Goal: Information Seeking & Learning: Check status

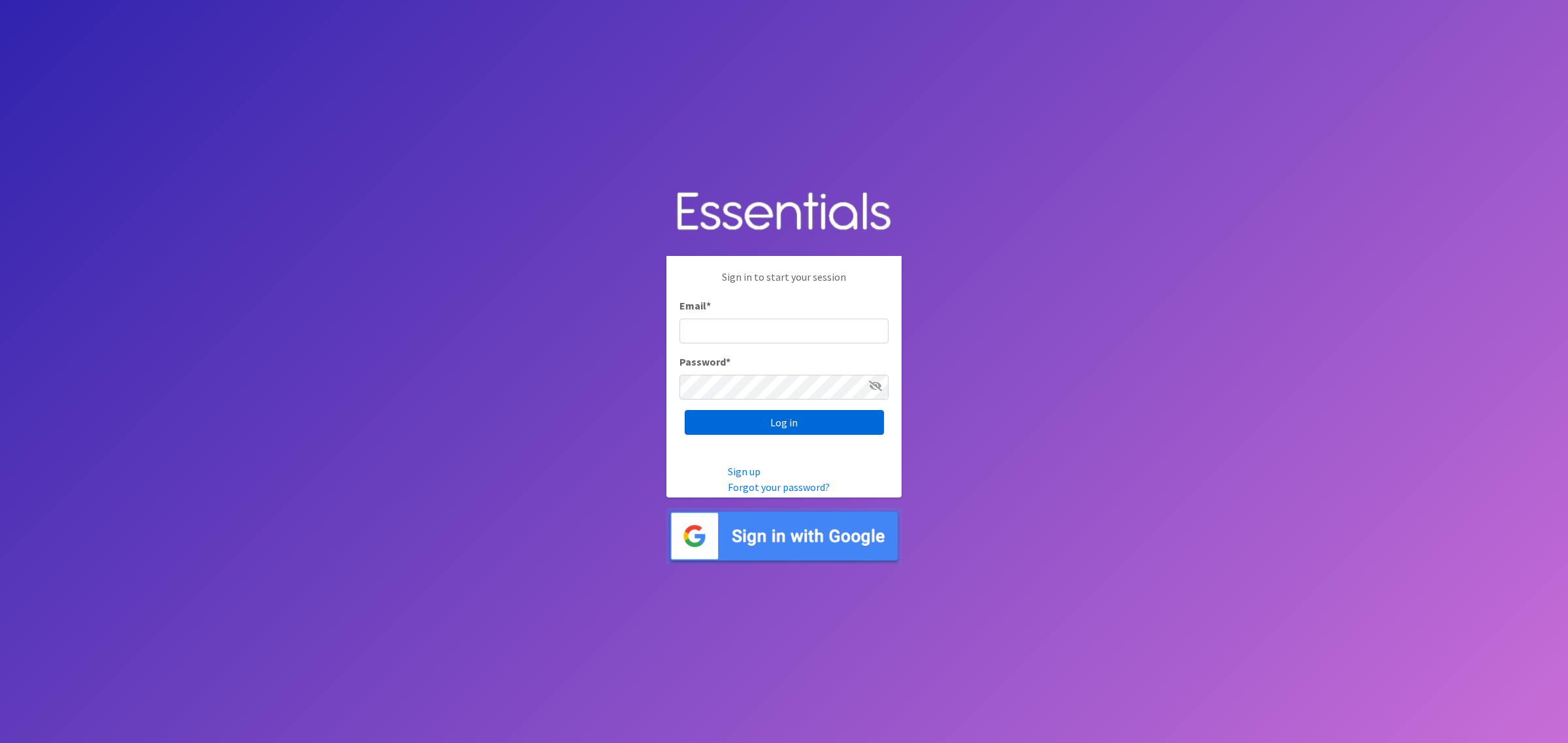
type input "shannon@HeartofOhiodiaperbank.org"
click at [778, 418] on input "Log in" at bounding box center [784, 423] width 199 height 25
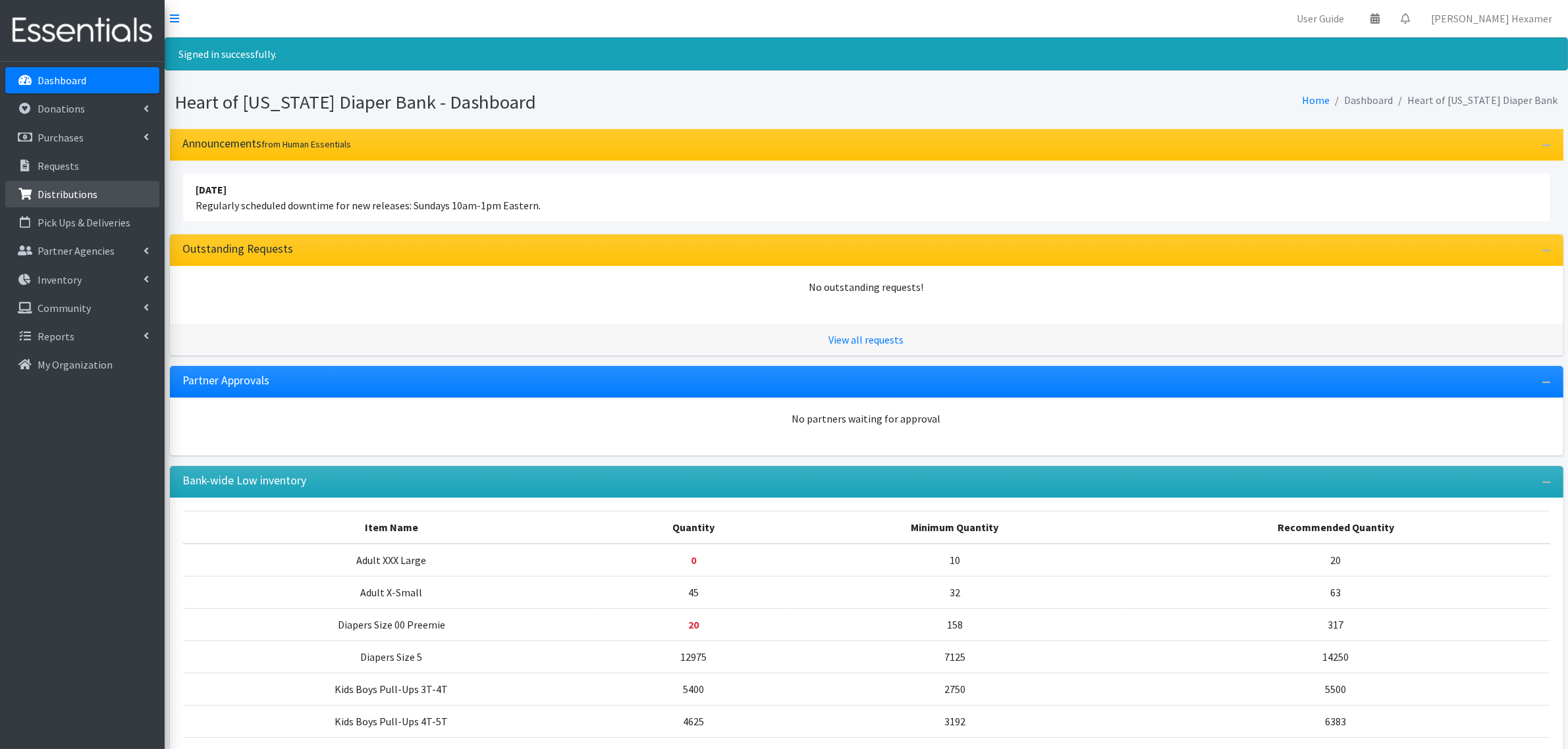
click at [51, 198] on p "Distributions" at bounding box center [67, 194] width 60 height 13
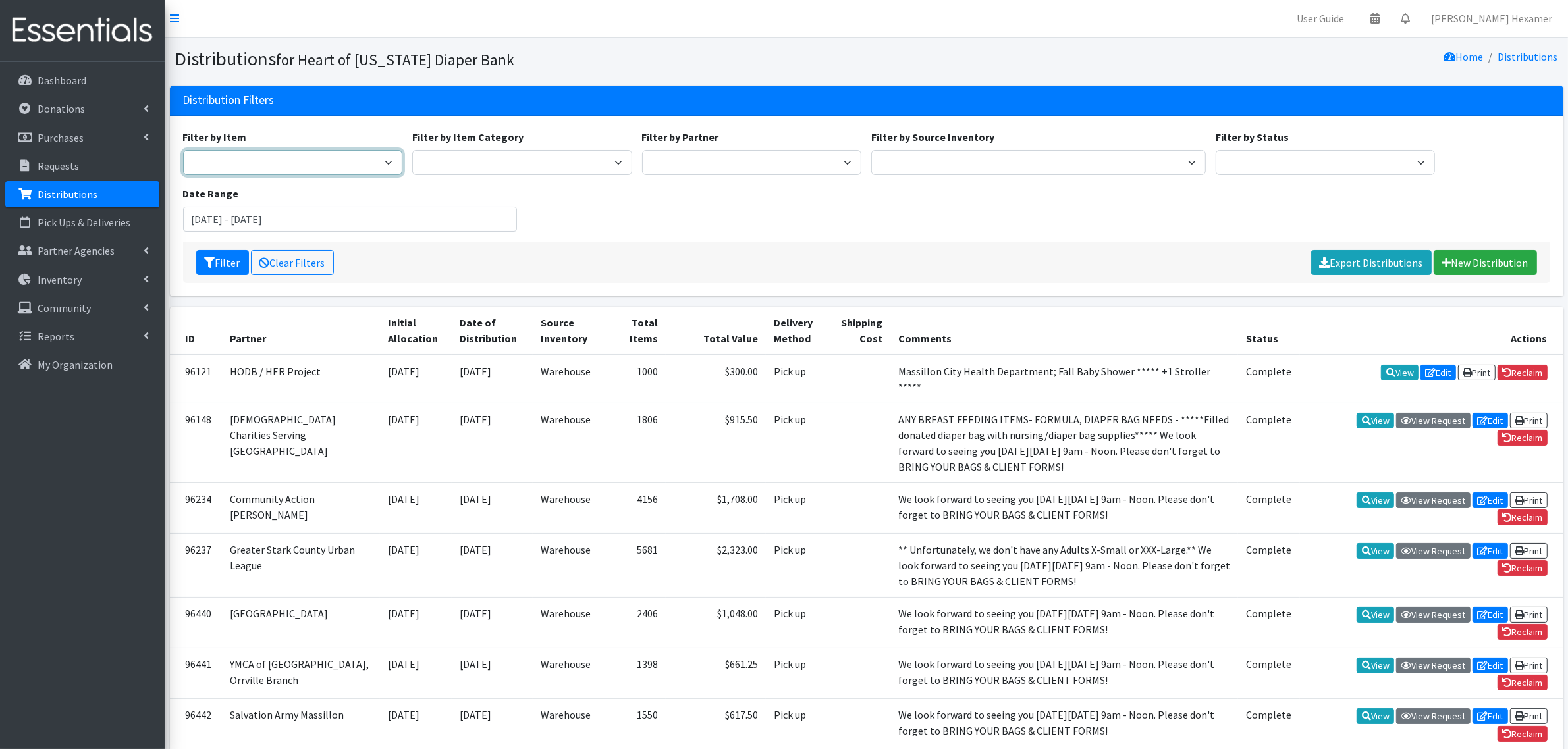
click at [284, 152] on select "Adult Large Adult Medium Adult Small Adult X Large Adult X-Small Adult XX Large…" at bounding box center [293, 162] width 220 height 25
click at [435, 230] on input "August 1, 2025 - November 1, 2025" at bounding box center [350, 219] width 334 height 25
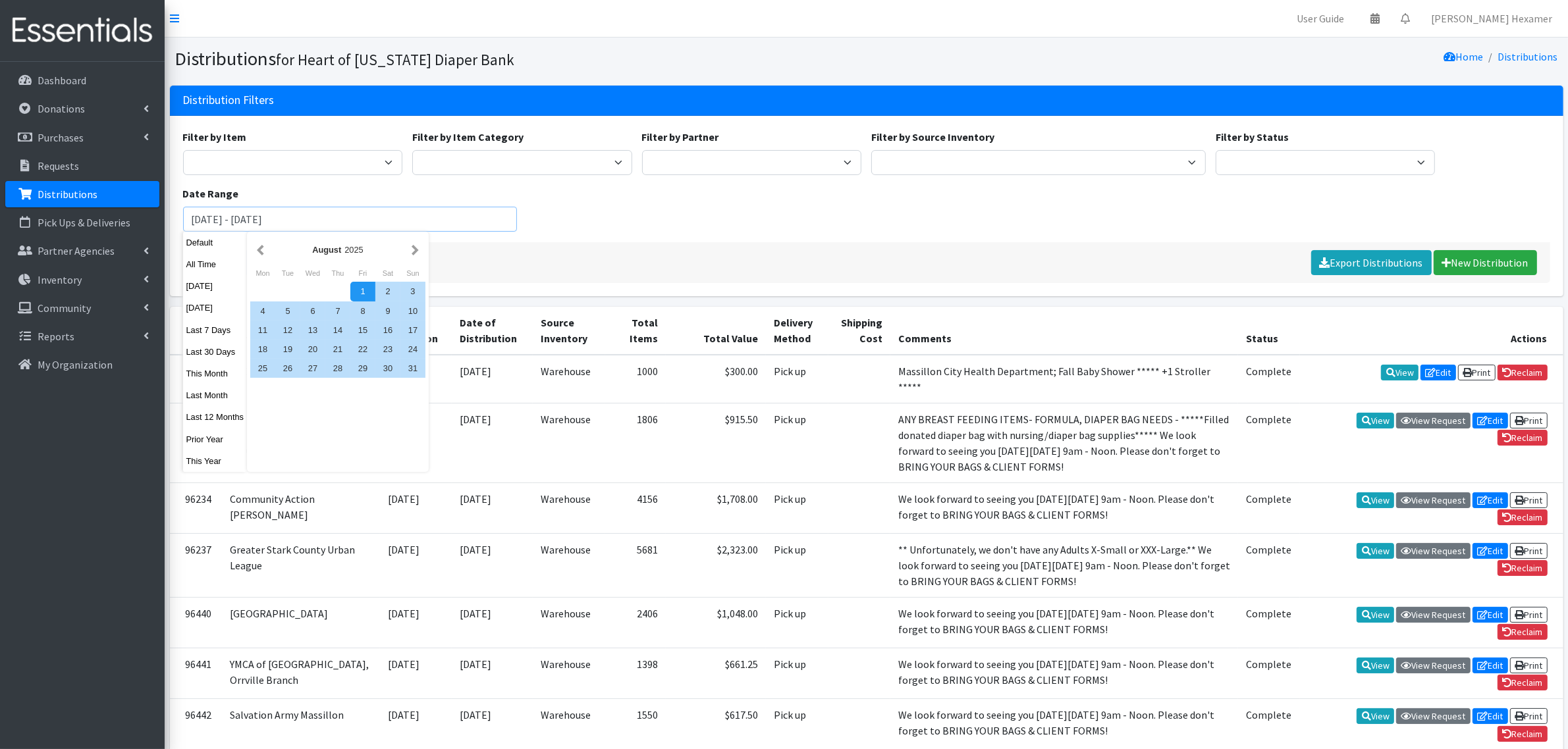
click at [221, 219] on input "August 1, 2025 - November 1, 2025" at bounding box center [350, 219] width 334 height 25
click at [383, 215] on input "September 1, 2025 - November 1, 2025" at bounding box center [350, 219] width 334 height 25
click at [482, 246] on div "Filter Clear Filters Export Distributions New Distribution" at bounding box center [867, 262] width 1367 height 41
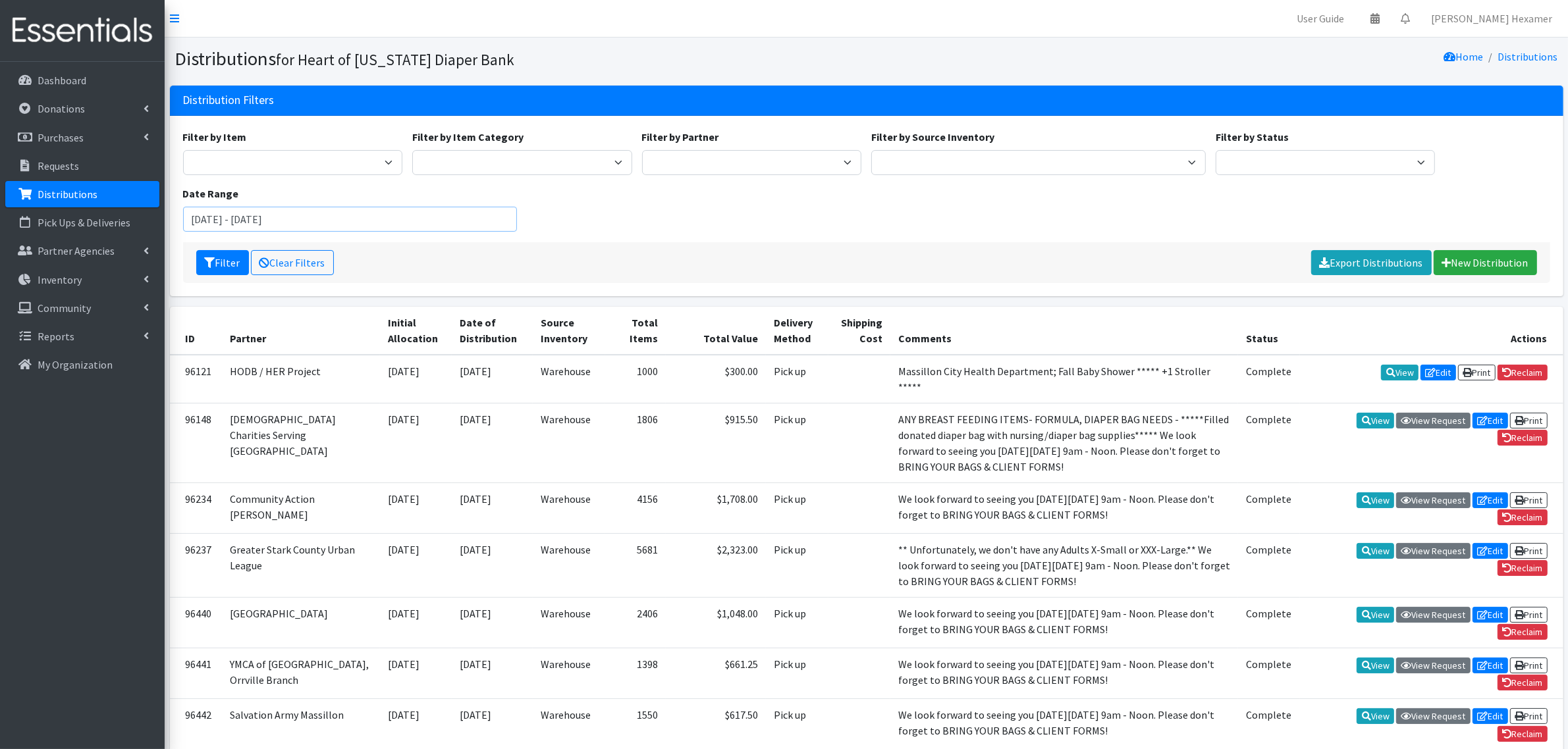
click at [222, 219] on input "August 1, 2025 - November 1, 2025" at bounding box center [350, 219] width 334 height 25
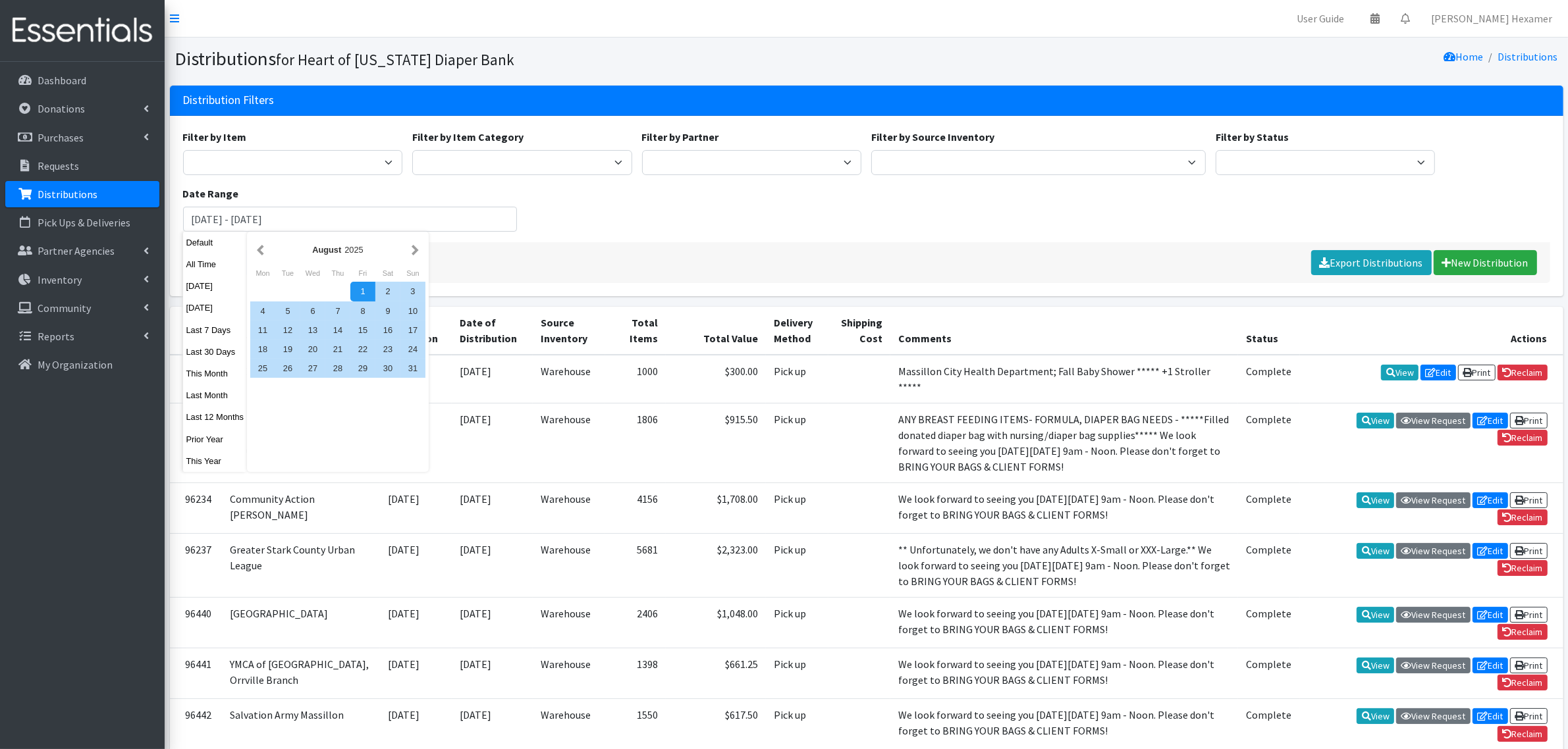
click at [461, 254] on div "Filter Clear Filters Export Distributions New Distribution" at bounding box center [867, 262] width 1367 height 41
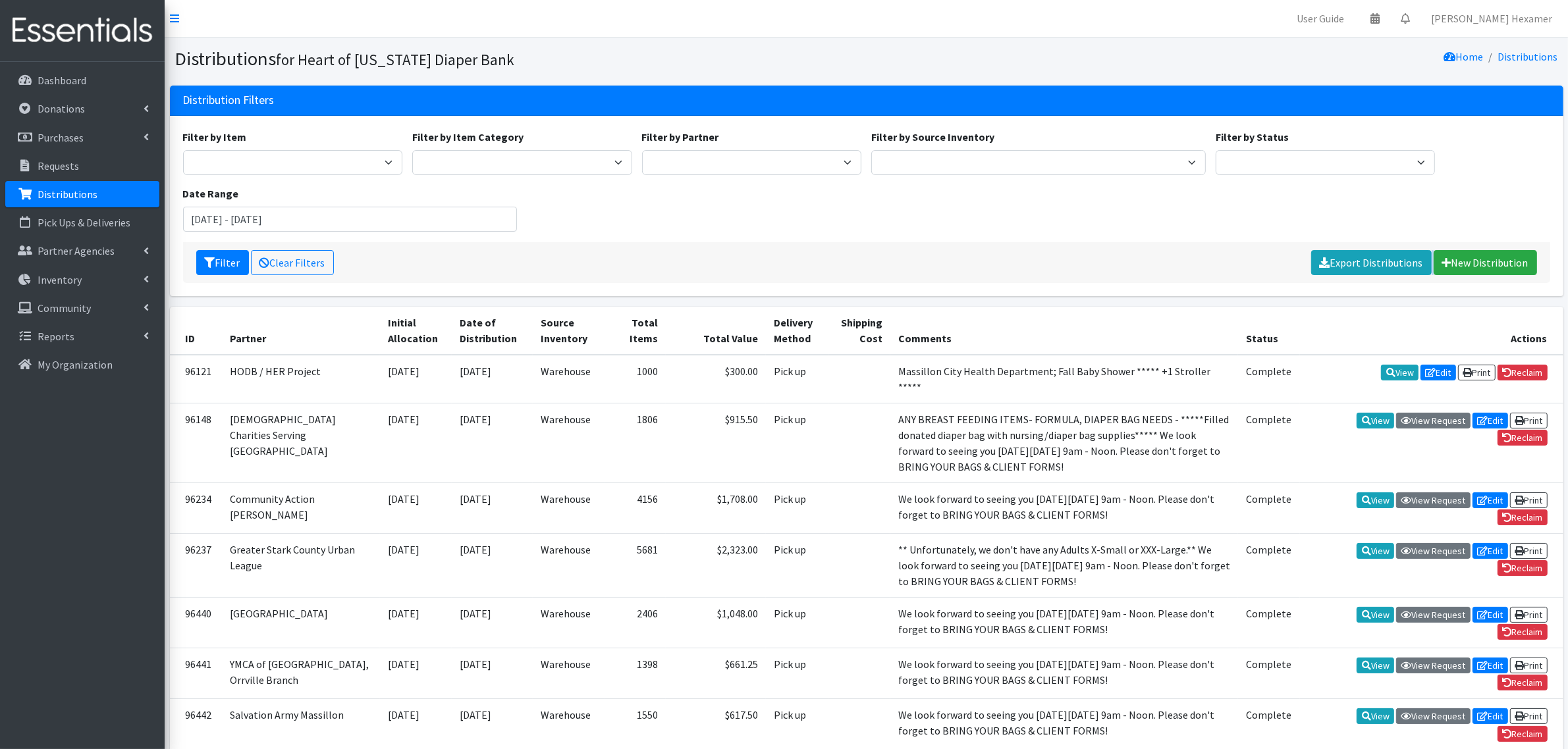
click at [461, 254] on div "Filter Clear Filters Export Distributions New Distribution" at bounding box center [867, 262] width 1367 height 41
click at [222, 223] on input "August 1, 2025 - November 1, 2025" at bounding box center [350, 219] width 334 height 25
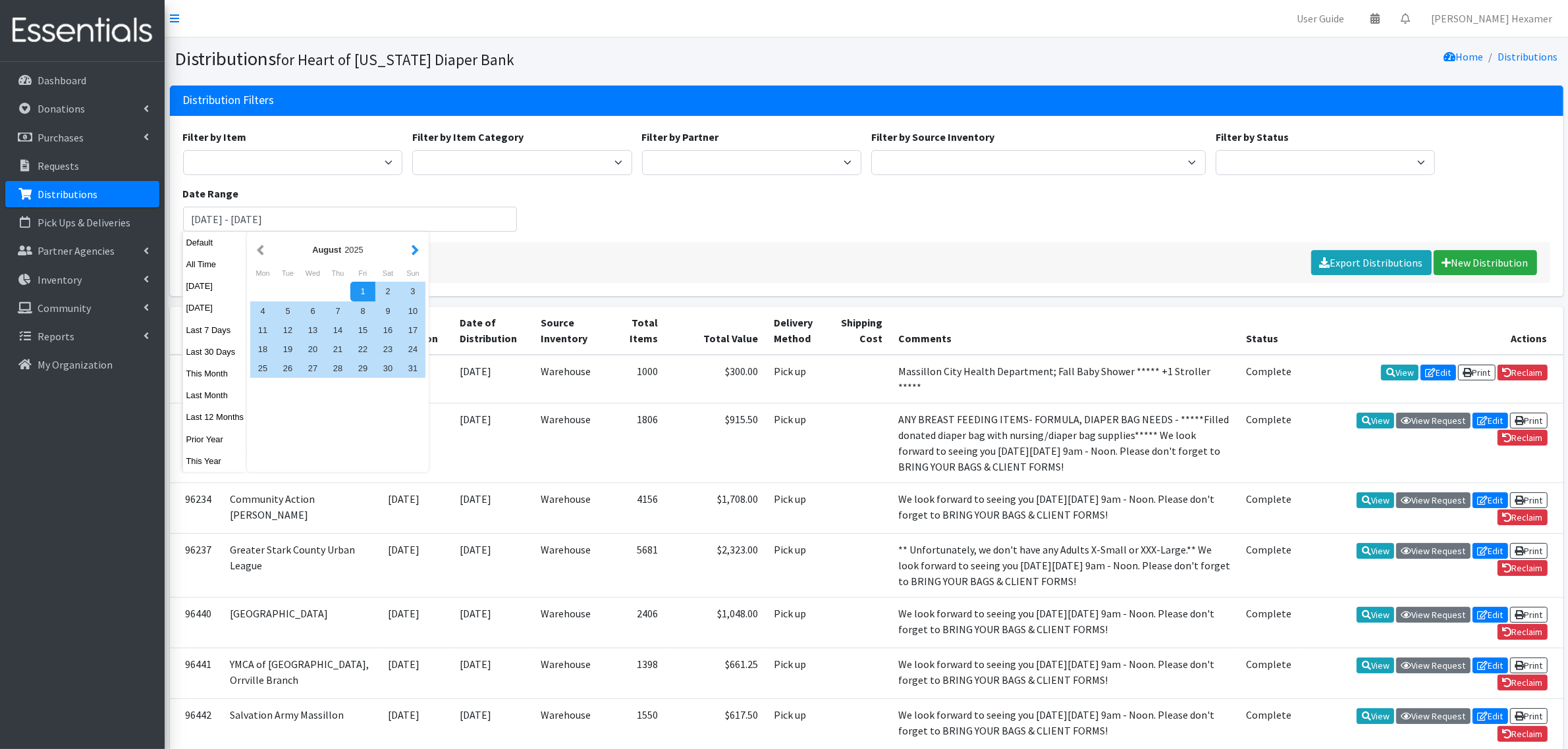
click at [416, 247] on button "button" at bounding box center [415, 250] width 13 height 16
click at [262, 295] on div "1" at bounding box center [263, 291] width 25 height 19
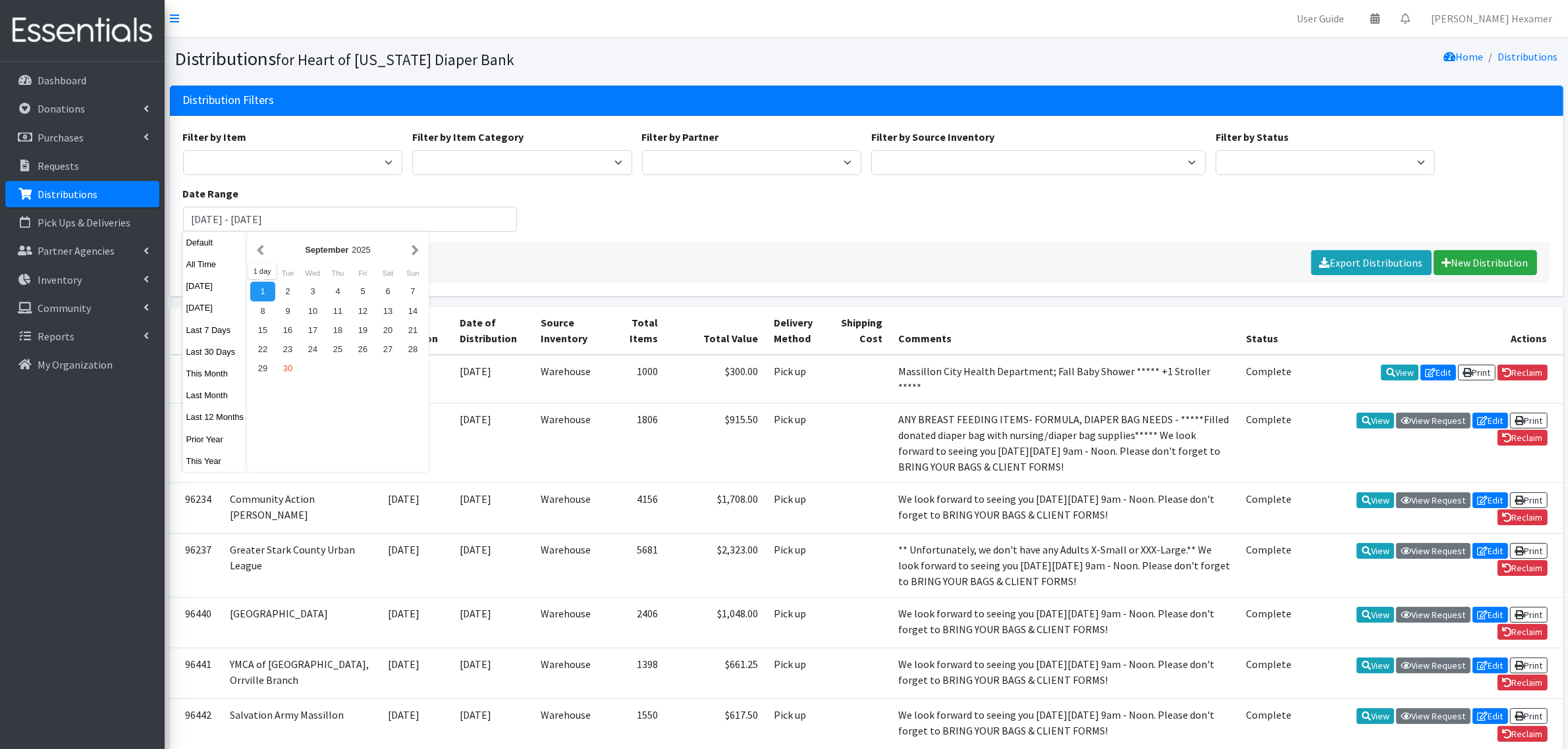
click at [462, 248] on div "Filter Clear Filters Export Distributions New Distribution" at bounding box center [867, 262] width 1367 height 41
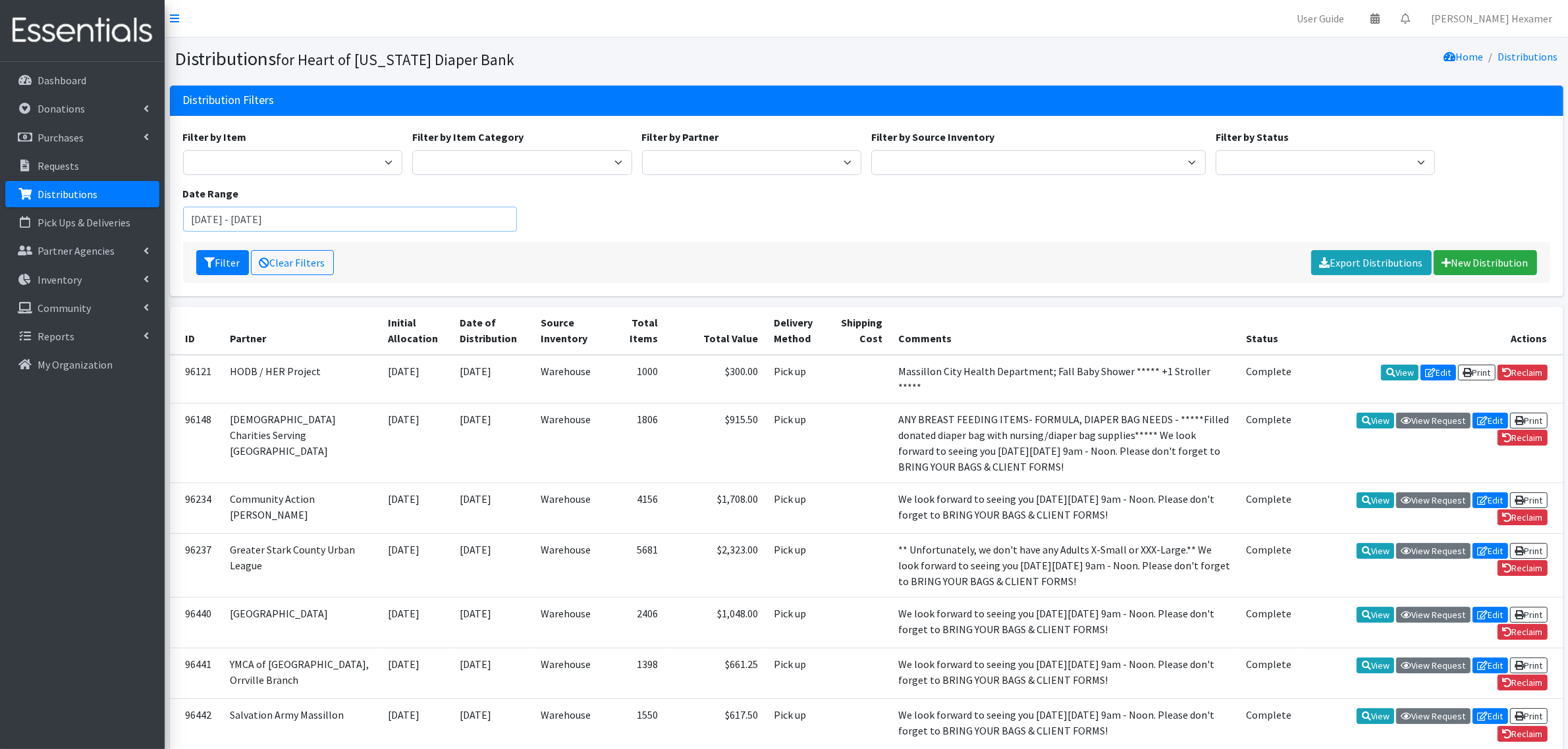
click at [223, 221] on input "August 1, 2025 - November 1, 2025" at bounding box center [350, 219] width 334 height 25
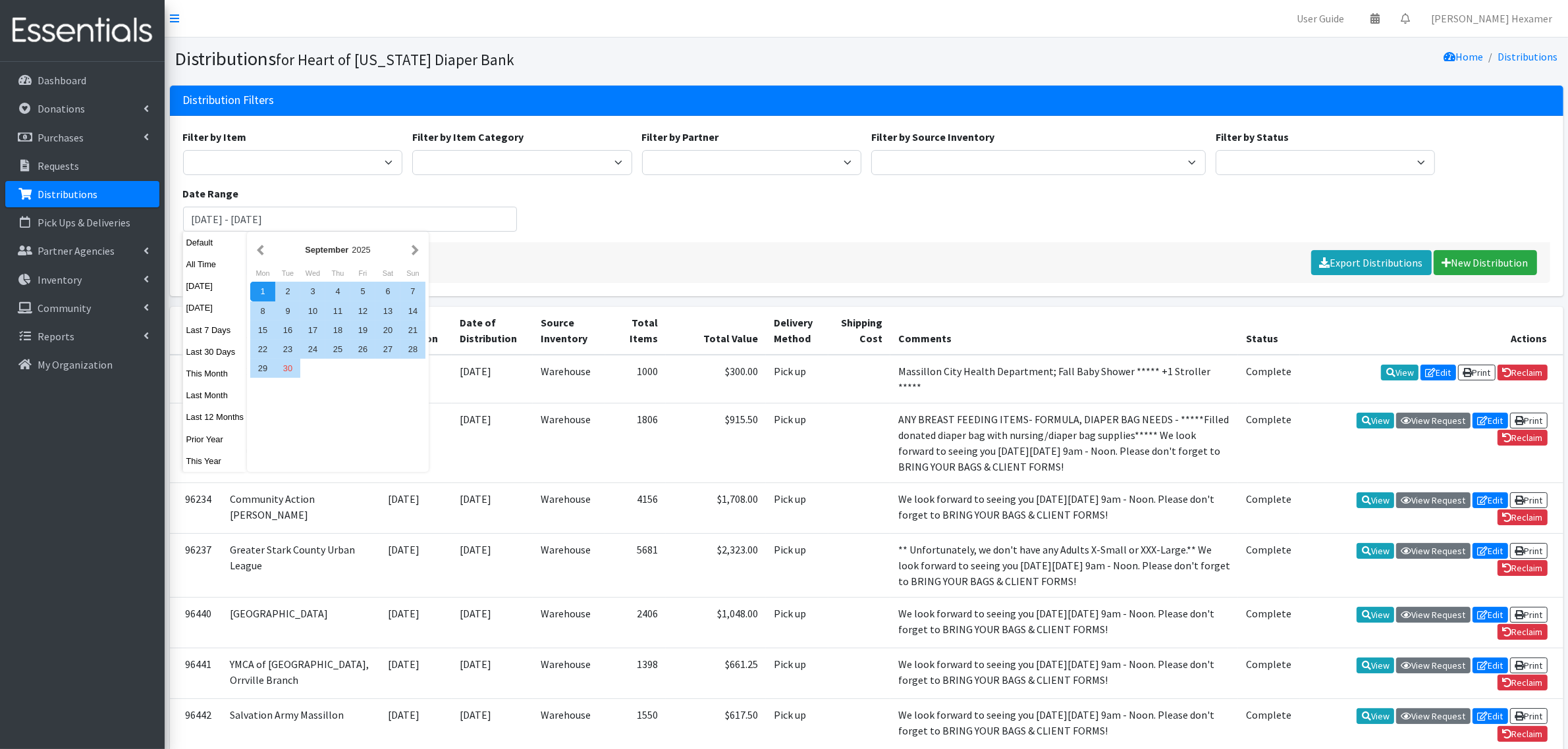
click at [261, 293] on div "1" at bounding box center [263, 291] width 25 height 19
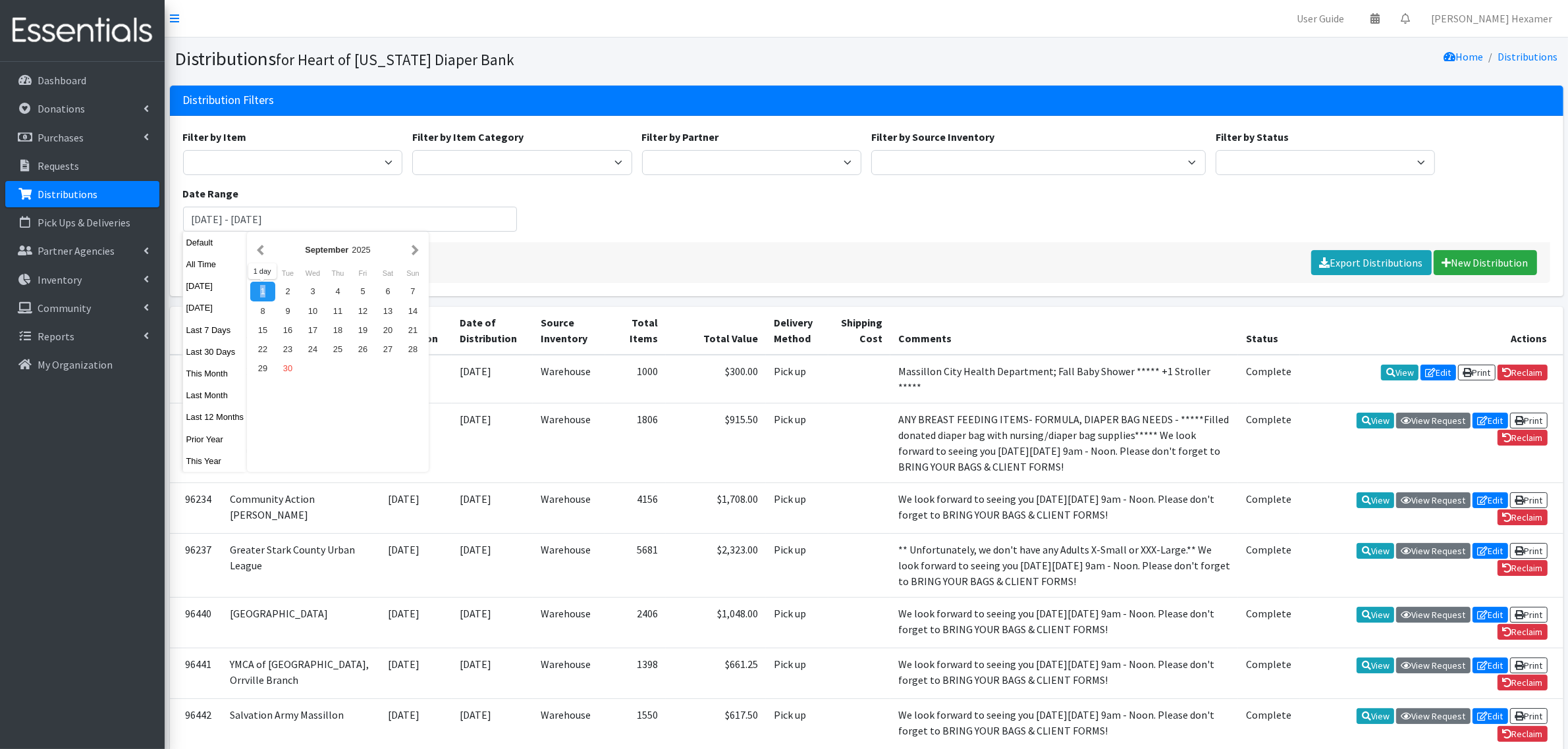
click at [261, 293] on div "1" at bounding box center [263, 291] width 25 height 19
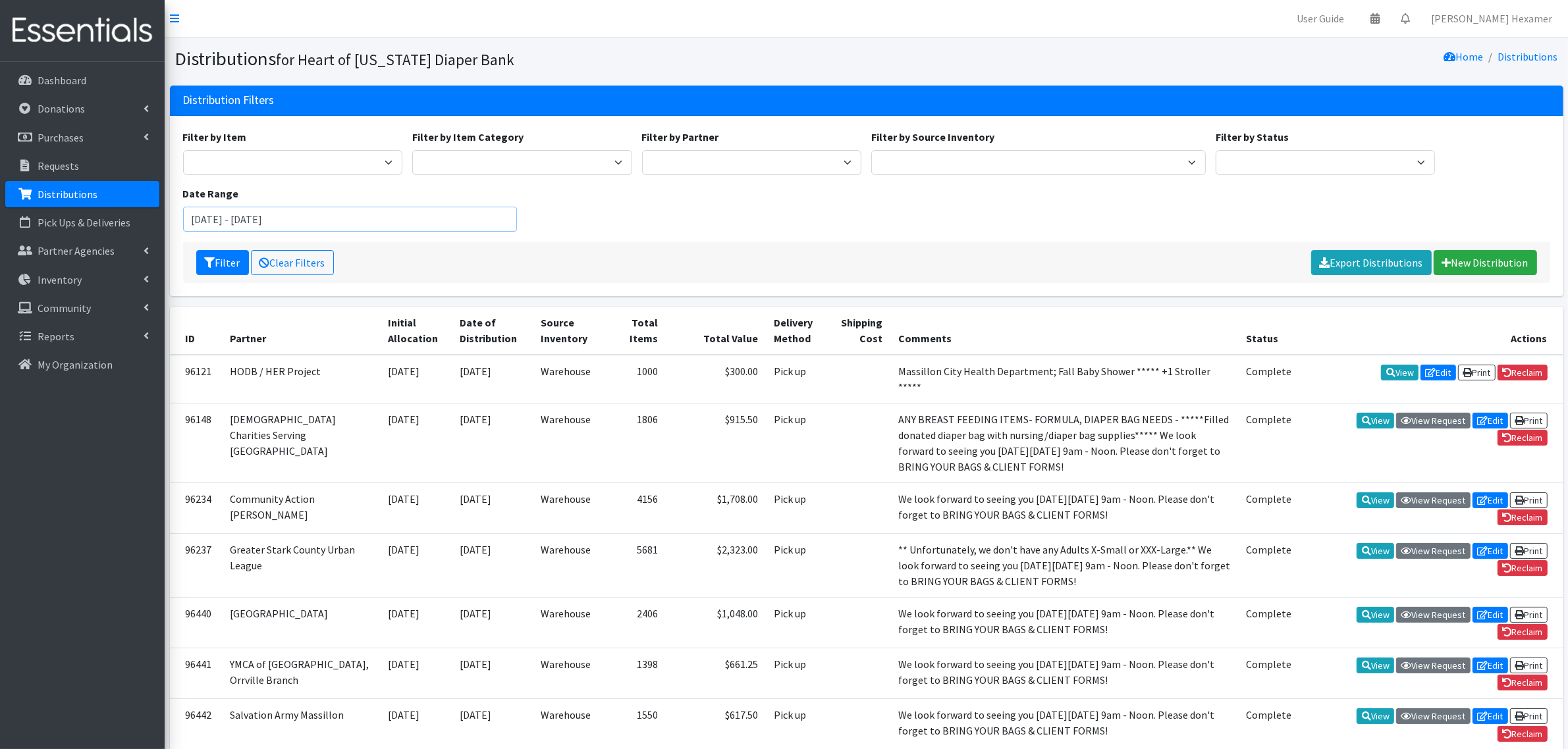
click at [327, 223] on input "September 1, 2025 - September 1, 2025" at bounding box center [350, 219] width 334 height 25
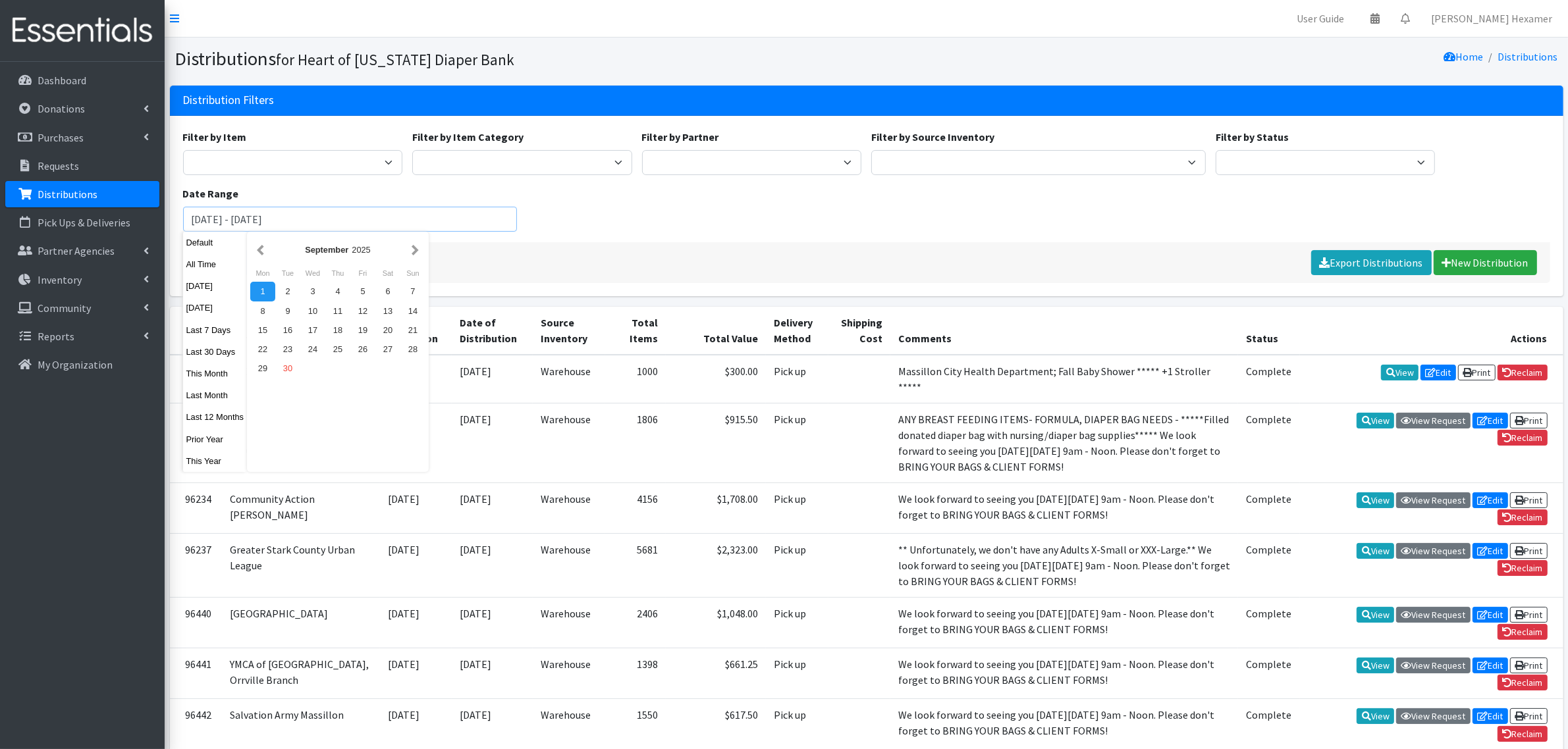
click at [327, 223] on input "September 1, 2025 - October 1, 2025" at bounding box center [350, 219] width 334 height 25
type input "September 1, 2025 - October 1, 2025"
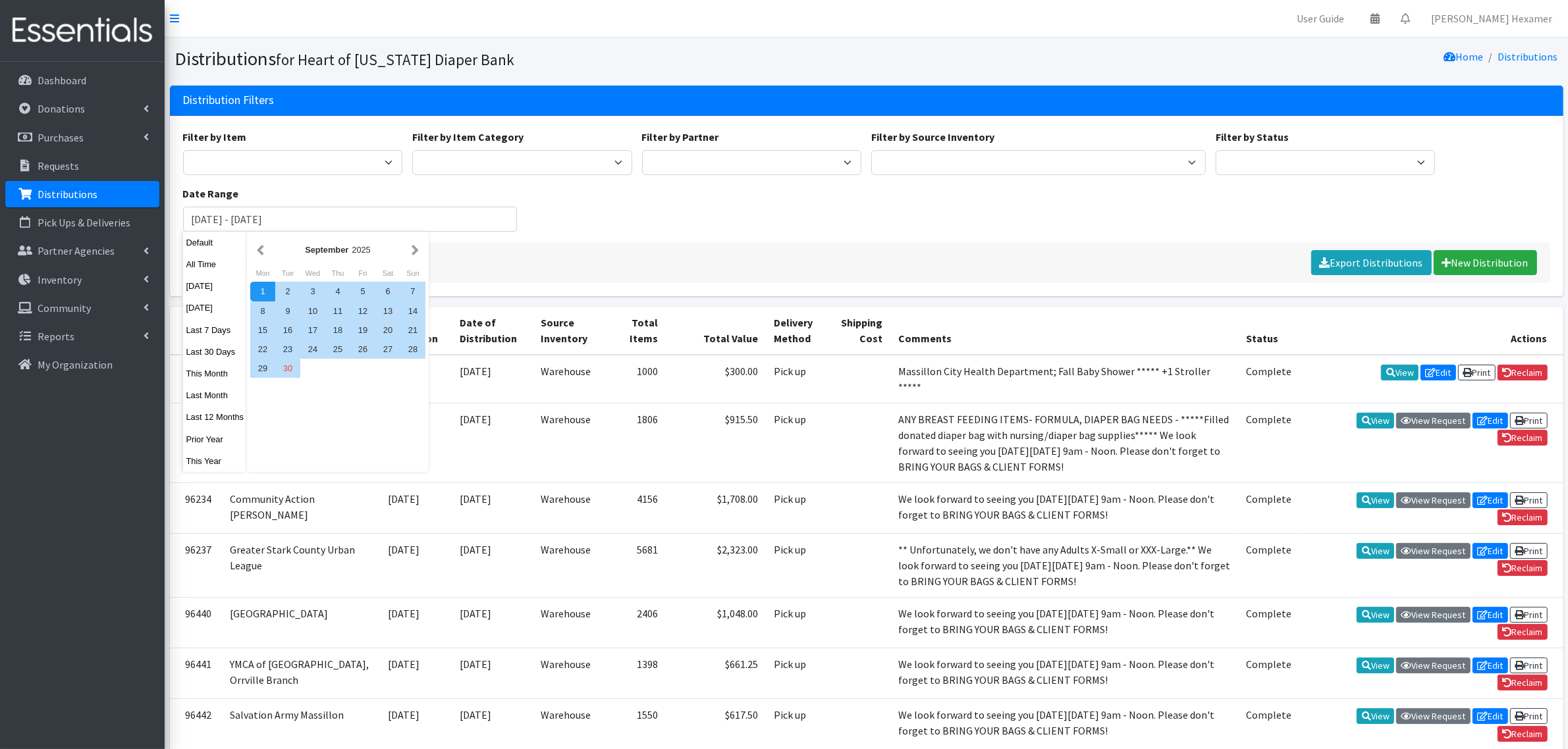
click at [518, 242] on div "Filter Clear Filters Export Distributions New Distribution" at bounding box center [867, 262] width 1367 height 41
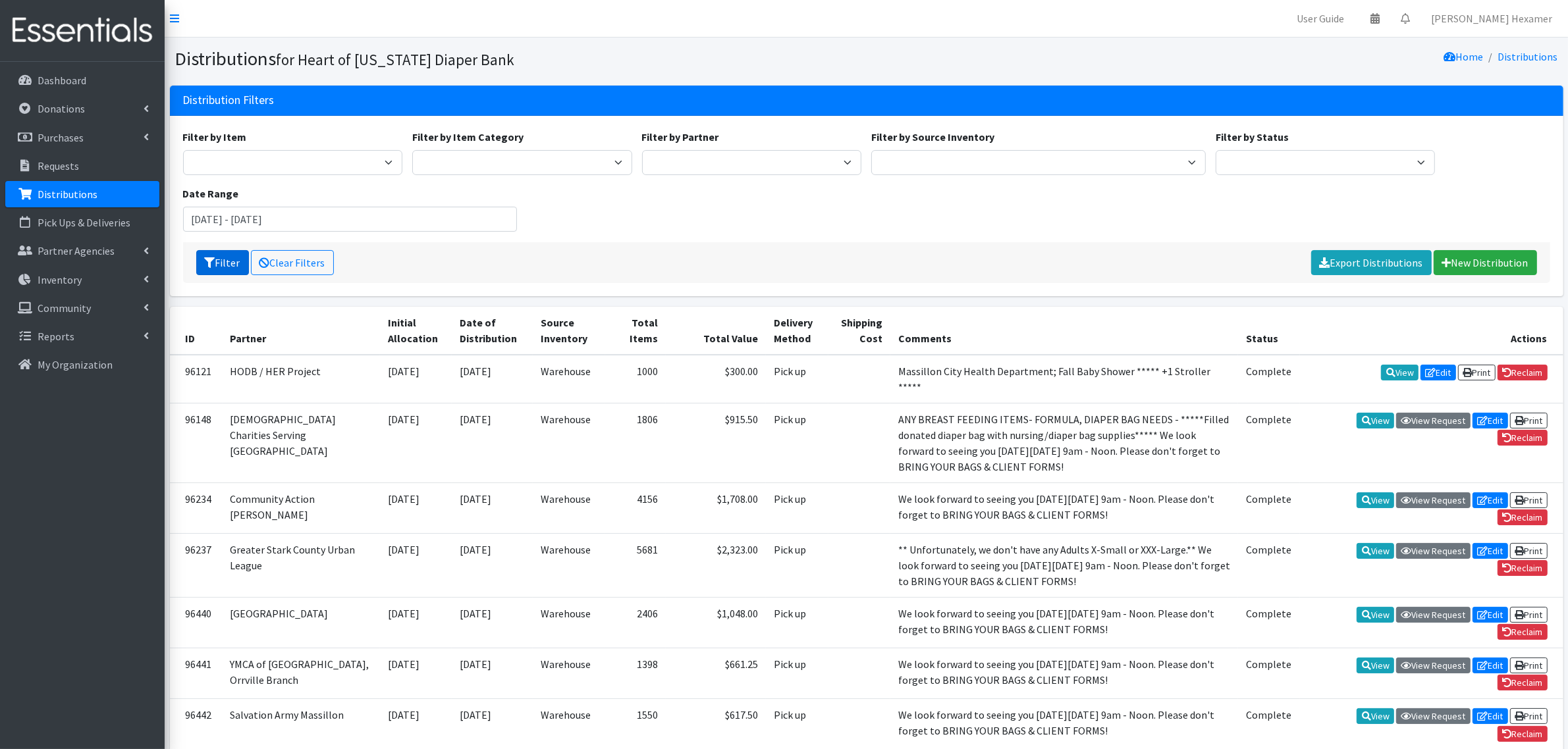
click at [224, 258] on button "Filter" at bounding box center [222, 263] width 53 height 25
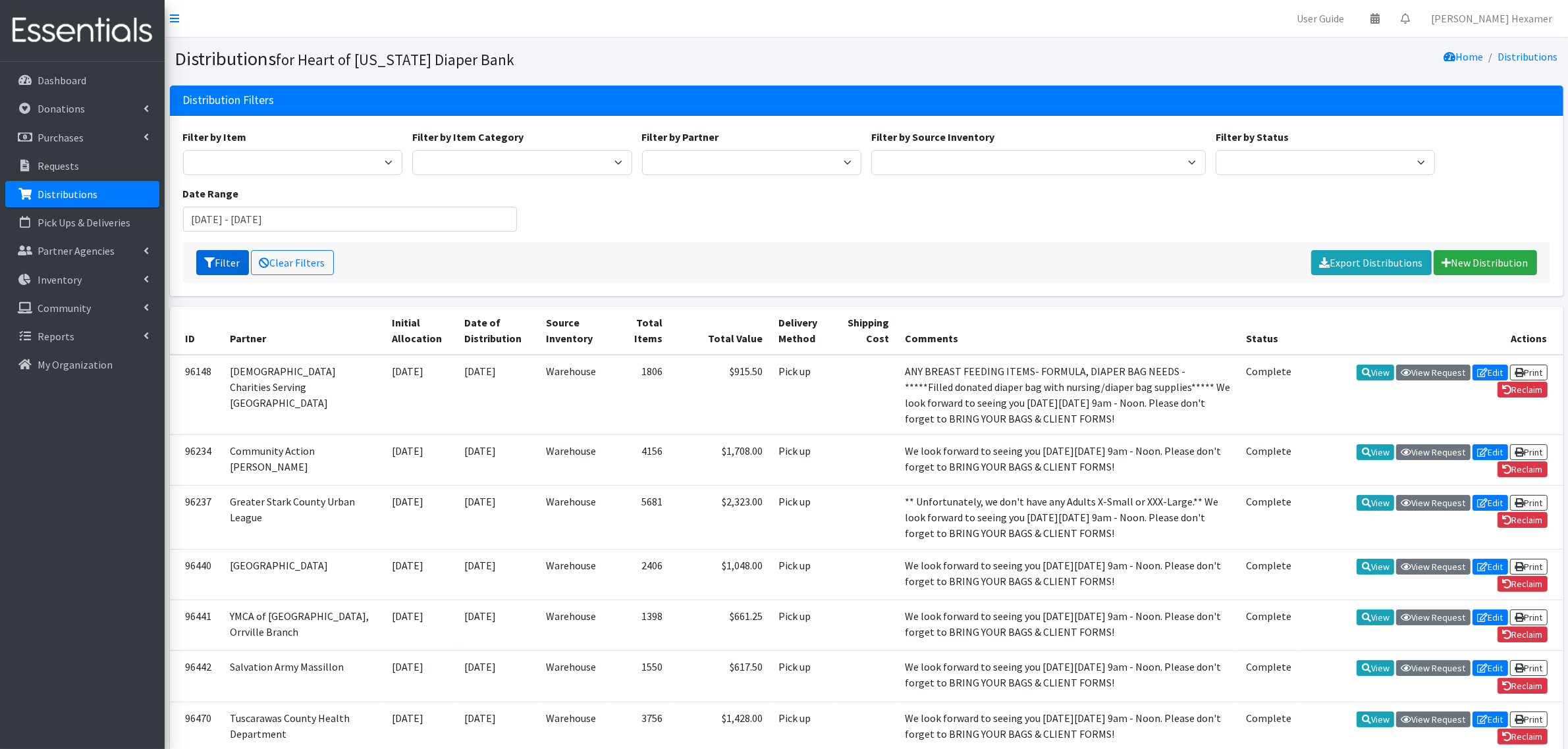
click at [224, 263] on button "Filter" at bounding box center [222, 263] width 53 height 25
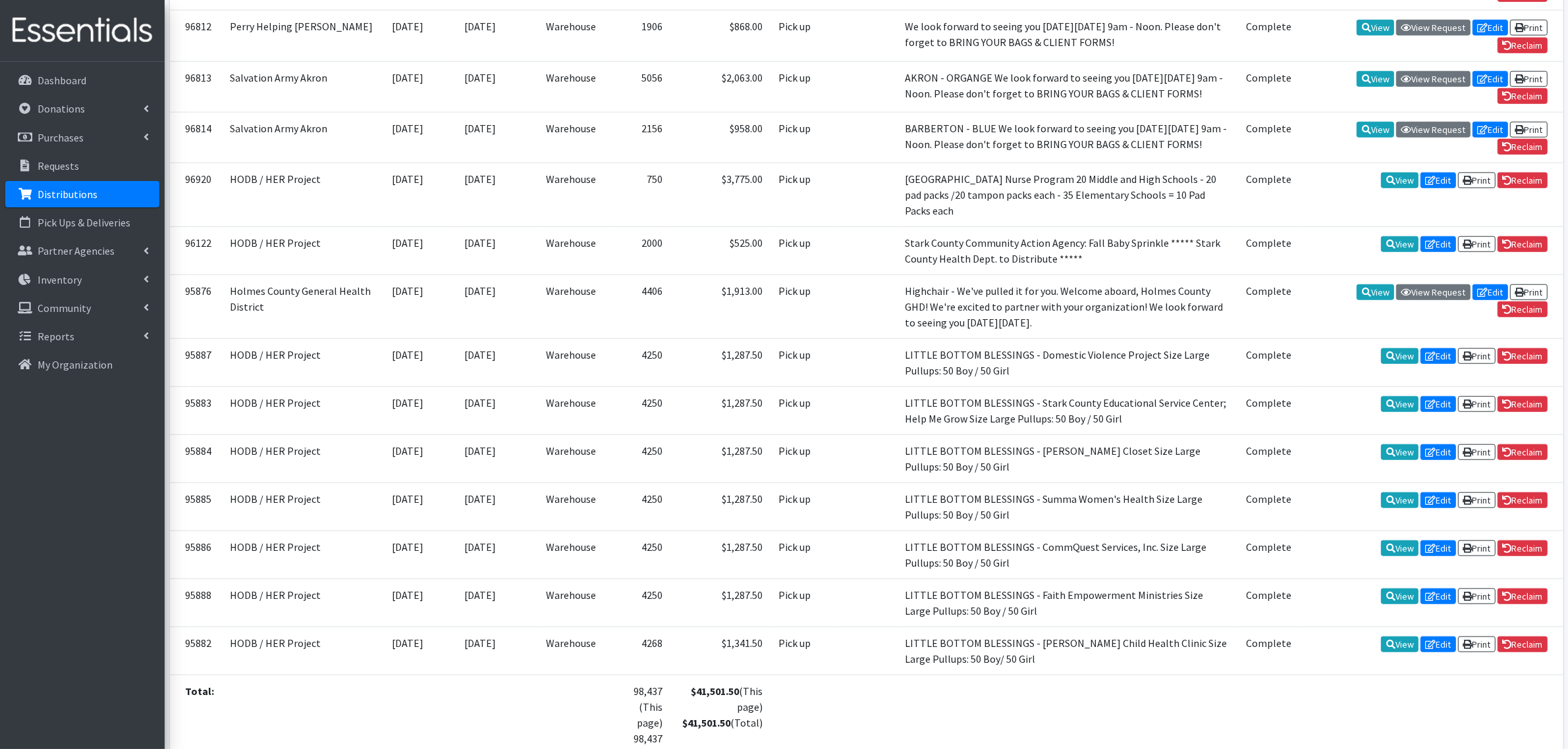
scroll to position [1521, 0]
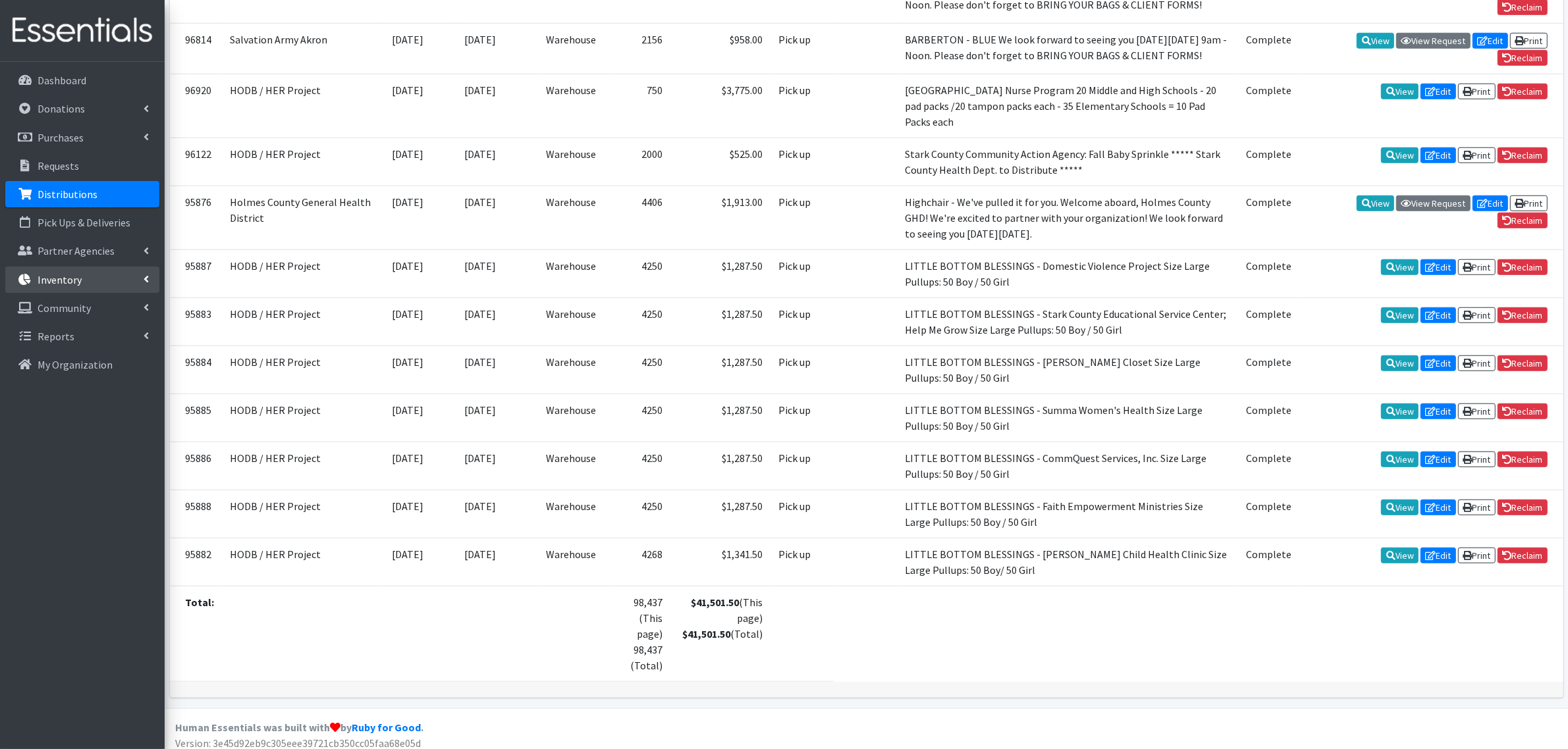
click at [47, 284] on p "Inventory" at bounding box center [60, 280] width 44 height 13
click at [58, 302] on link "Items & Inventory" at bounding box center [82, 307] width 154 height 26
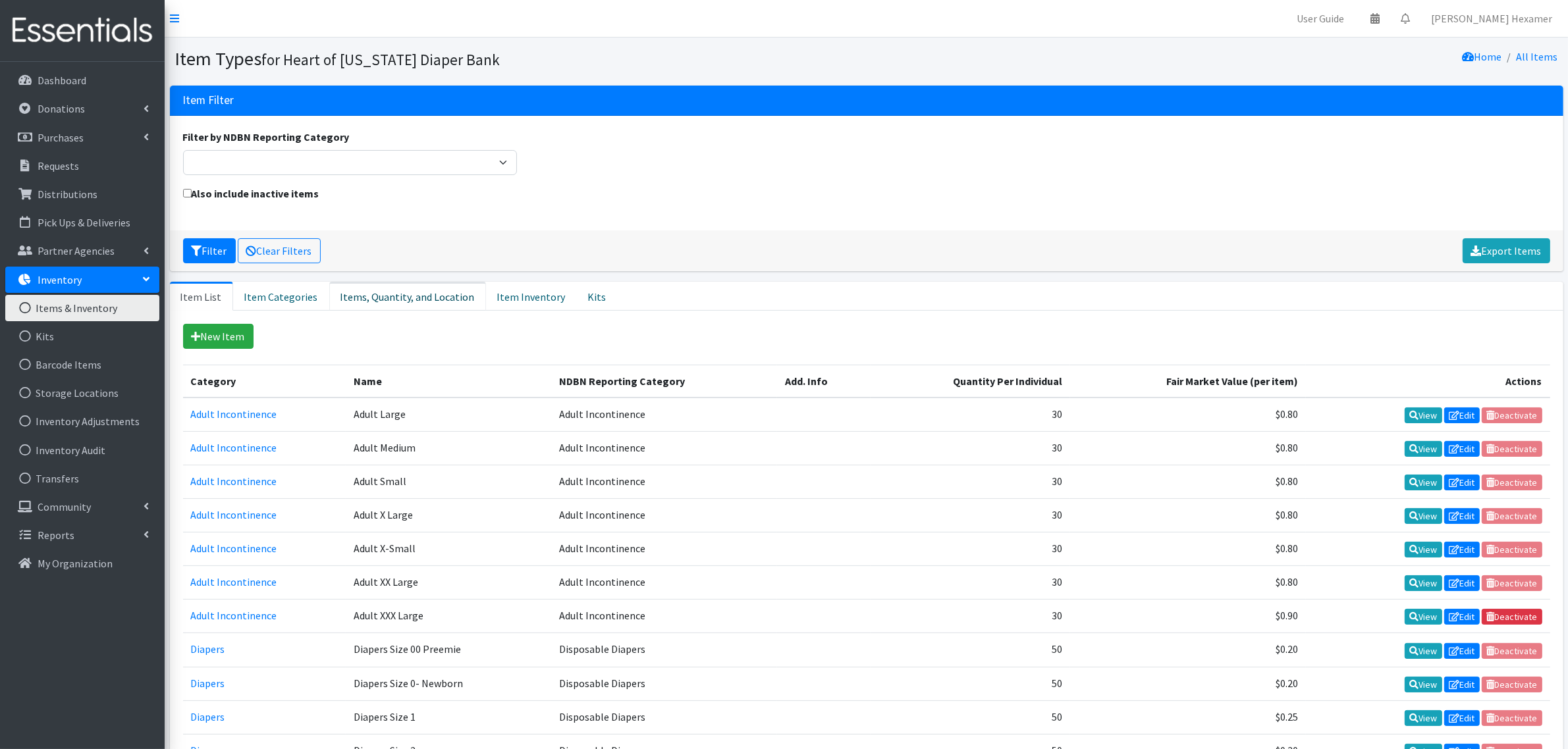
click at [374, 295] on link "Items, Quantity, and Location" at bounding box center [407, 296] width 157 height 29
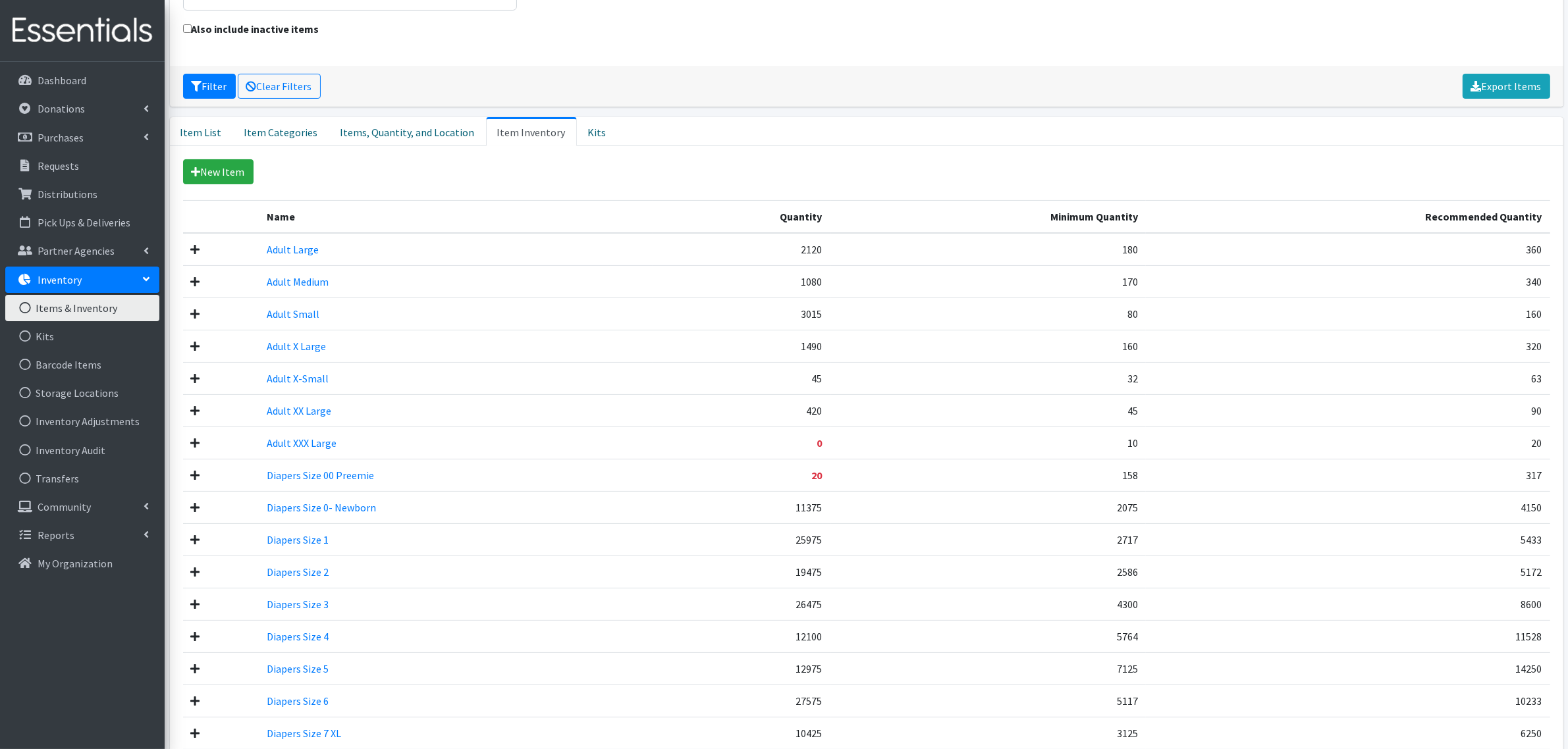
scroll to position [198, 0]
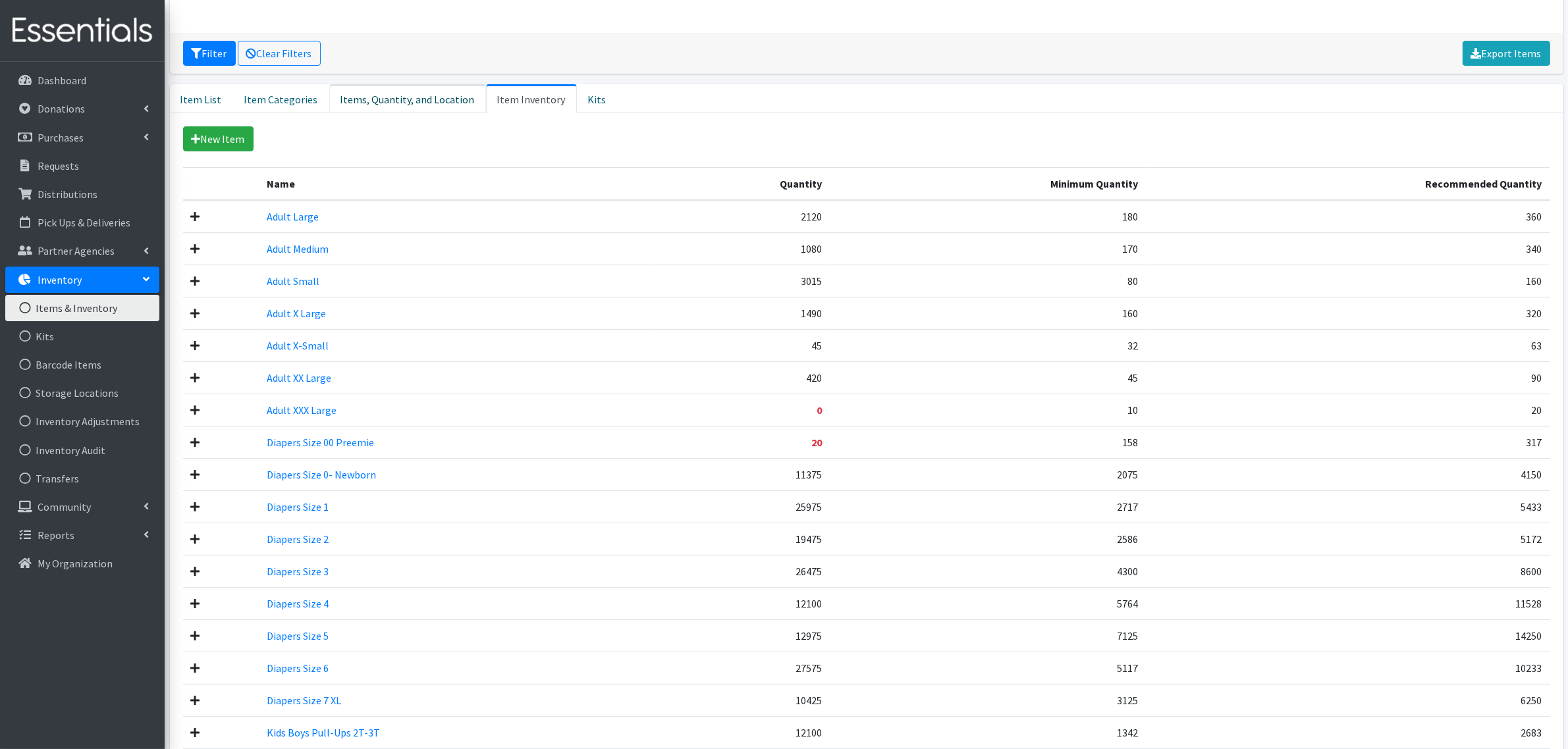
click at [426, 93] on link "Items, Quantity, and Location" at bounding box center [407, 99] width 157 height 29
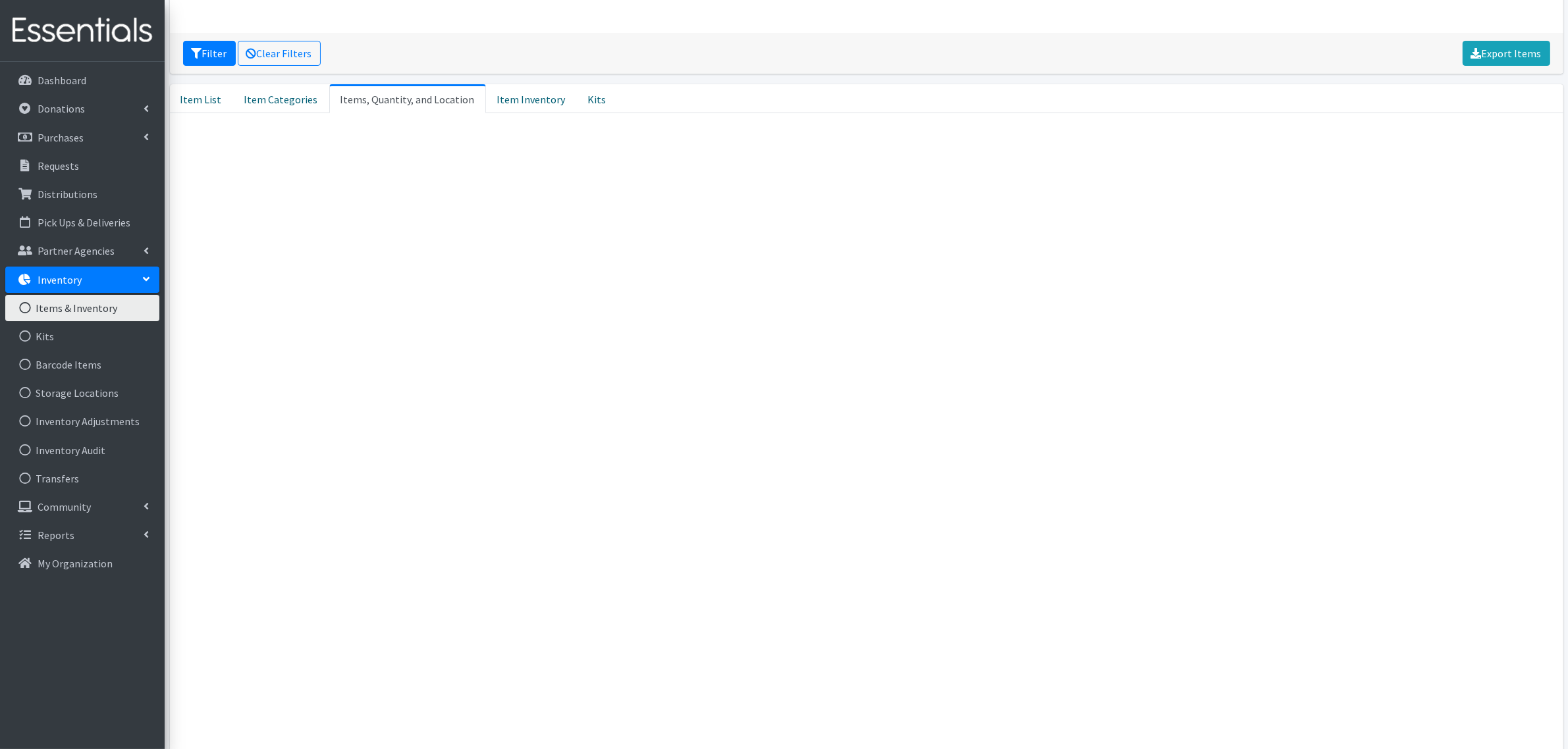
click at [426, 93] on link "Items, Quantity, and Location" at bounding box center [407, 99] width 157 height 29
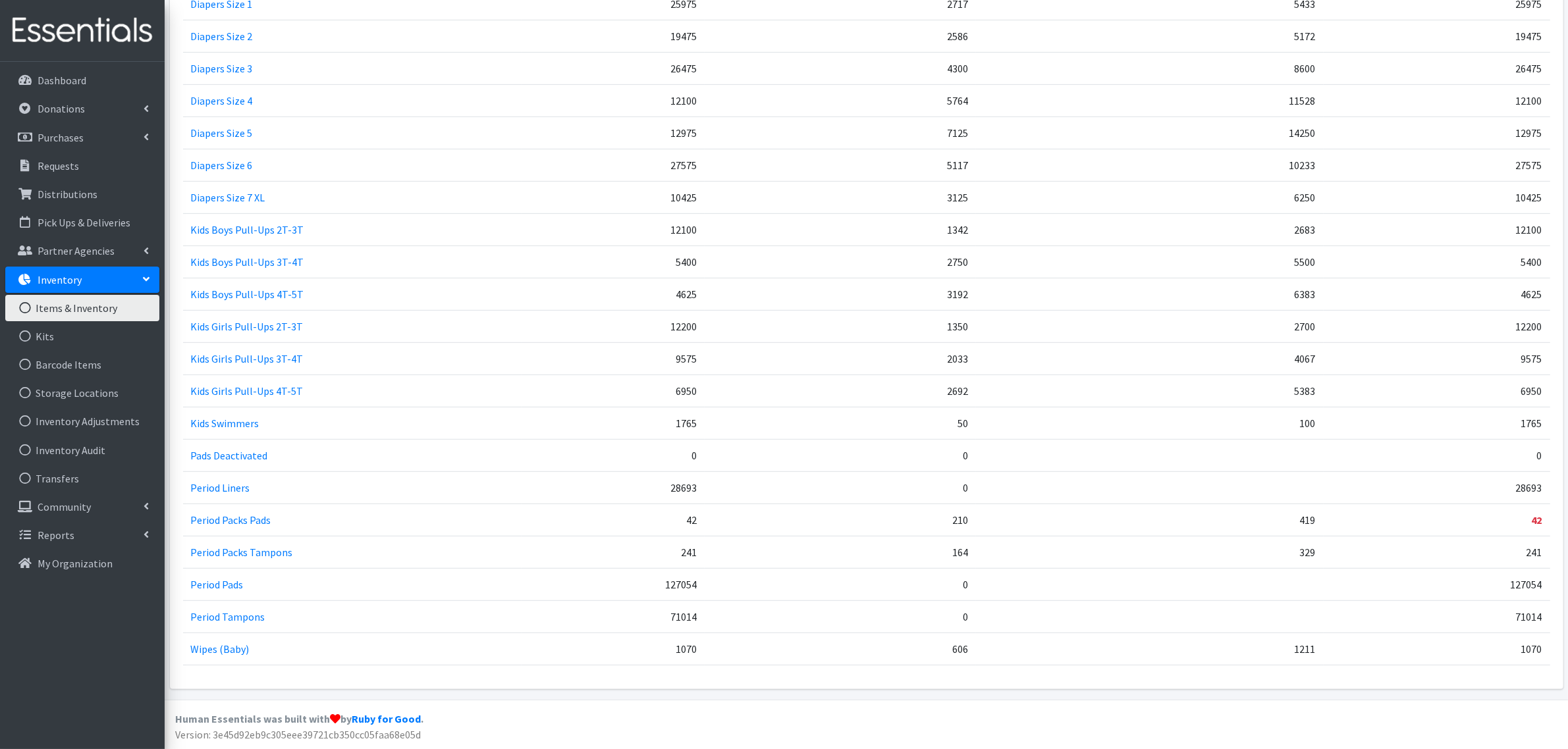
scroll to position [326, 0]
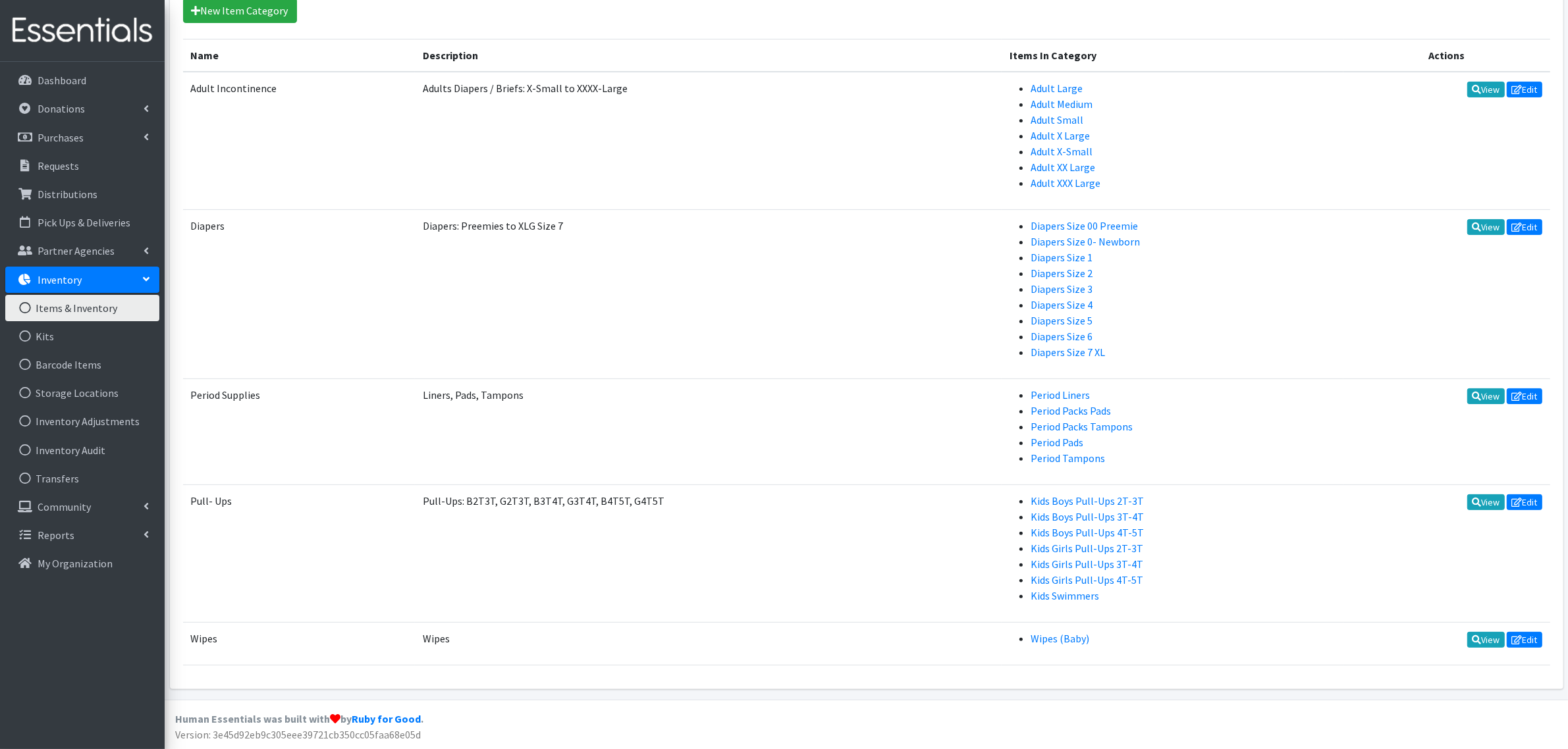
click at [84, 304] on link "Items & Inventory" at bounding box center [82, 307] width 154 height 26
click at [87, 267] on link "Inventory" at bounding box center [82, 279] width 154 height 26
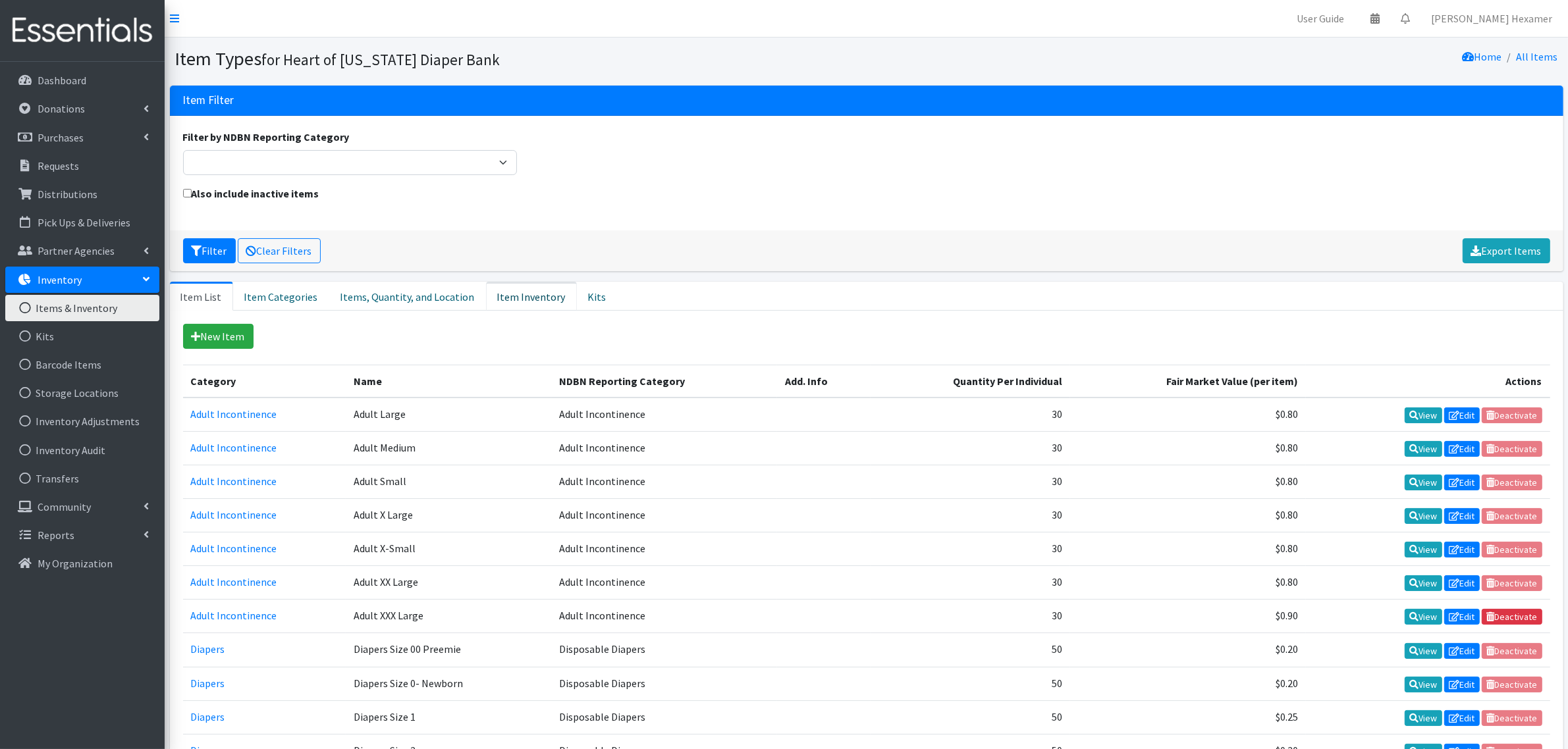
click at [502, 292] on link "Item Inventory" at bounding box center [531, 296] width 91 height 29
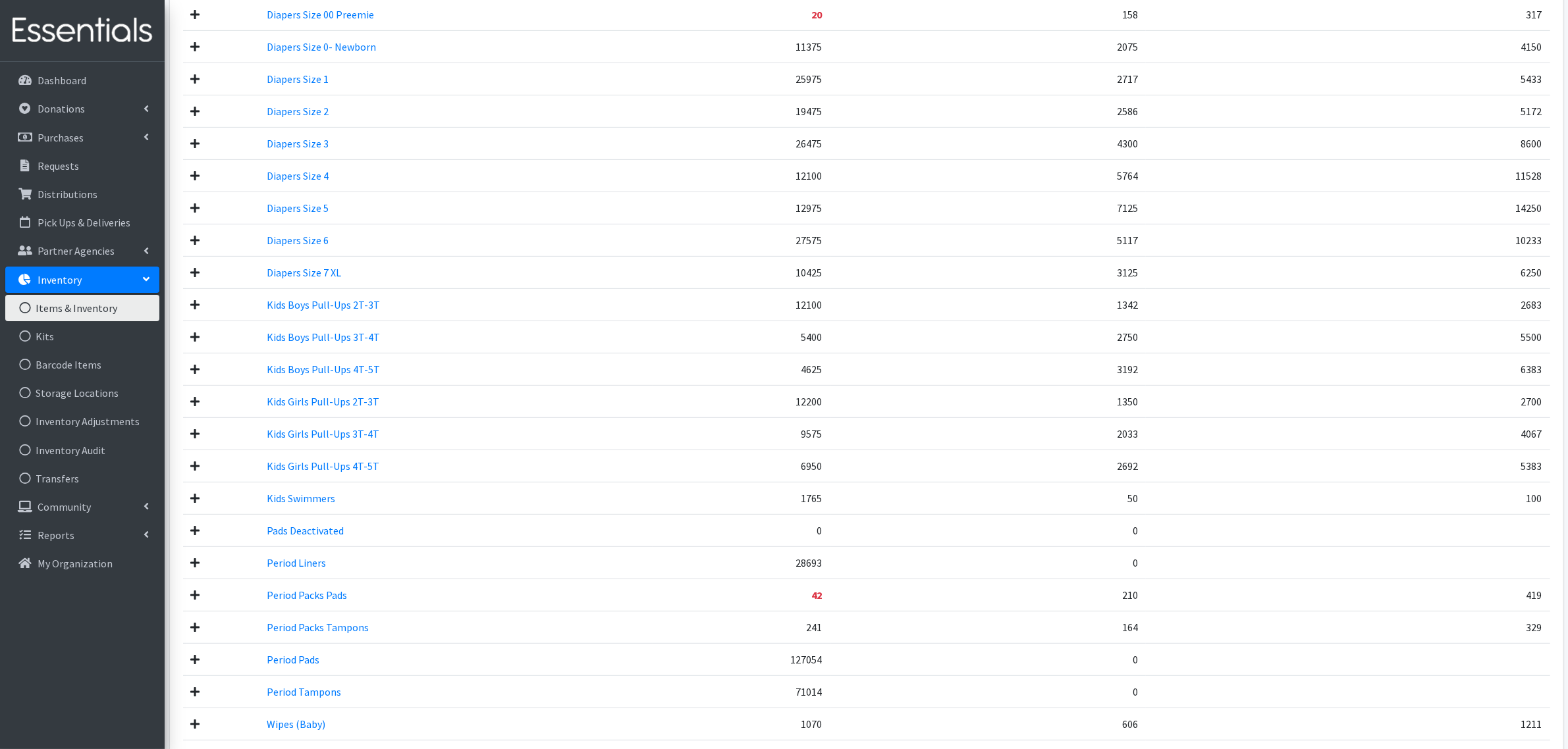
scroll to position [659, 0]
